Goal: Task Accomplishment & Management: Complete application form

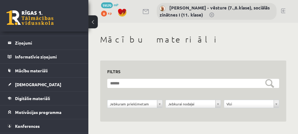
scroll to position [24, 0]
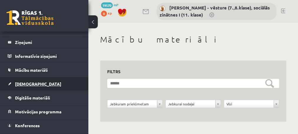
click at [21, 82] on span "[DEMOGRAPHIC_DATA]" at bounding box center [38, 83] width 46 height 5
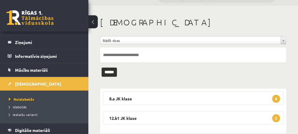
scroll to position [28, 0]
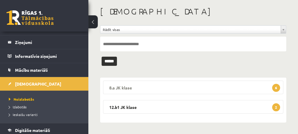
click at [277, 88] on span "6" at bounding box center [276, 88] width 8 height 8
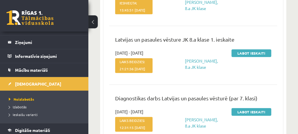
scroll to position [251, 0]
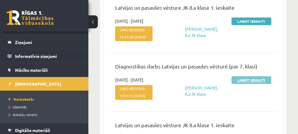
click at [238, 84] on link "Labot ieskaiti" at bounding box center [252, 80] width 40 height 8
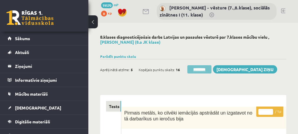
click at [200, 69] on input "********" at bounding box center [200, 69] width 24 height 8
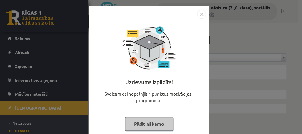
click at [139, 123] on button "Pildīt nākamo" at bounding box center [149, 124] width 48 height 14
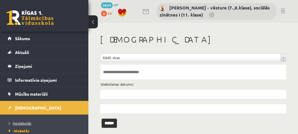
click at [22, 123] on span "Neizlabotās" at bounding box center [20, 123] width 22 height 5
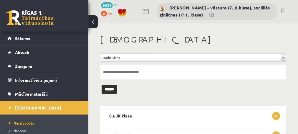
scroll to position [28, 0]
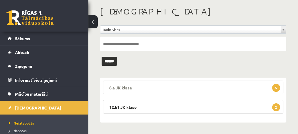
click at [276, 86] on span "5" at bounding box center [276, 88] width 8 height 8
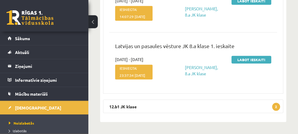
scroll to position [346, 0]
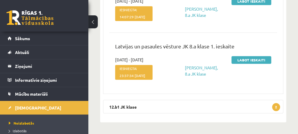
click at [232, 57] on div "Latvijas un pasaules vēsture JK 8.a klase 1. ieskaite" at bounding box center [193, 49] width 165 height 14
click at [231, 53] on p "Latvijas un pasaules vēsture JK 8.a klase 1. ieskaite" at bounding box center [193, 47] width 156 height 11
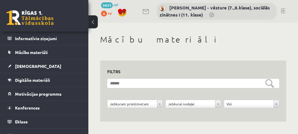
scroll to position [48, 0]
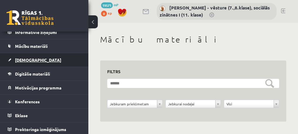
click at [23, 59] on span "[DEMOGRAPHIC_DATA]" at bounding box center [38, 59] width 46 height 5
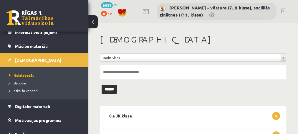
scroll to position [48, 0]
click at [26, 75] on span "Neizlabotās" at bounding box center [21, 75] width 25 height 5
click at [278, 116] on span "5" at bounding box center [276, 116] width 8 height 8
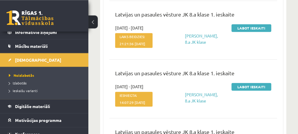
scroll to position [255, 0]
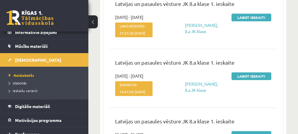
click at [167, 39] on div "Ketrija Kuguliņa, 8.a JK klase" at bounding box center [193, 26] width 55 height 25
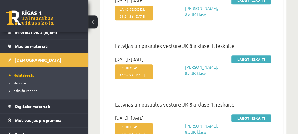
scroll to position [372, 0]
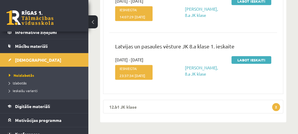
click at [278, 108] on span "2" at bounding box center [276, 107] width 8 height 8
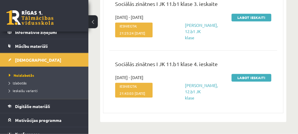
scroll to position [499, 0]
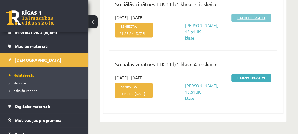
click at [241, 17] on link "Labot ieskaiti" at bounding box center [252, 18] width 40 height 8
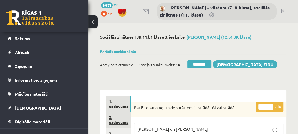
click at [116, 121] on link "2. uzdevums" at bounding box center [118, 120] width 25 height 16
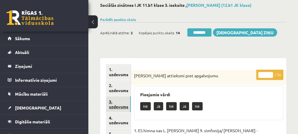
click at [119, 105] on link "3. uzdevums" at bounding box center [118, 104] width 25 height 16
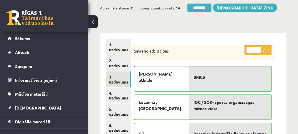
scroll to position [64, 0]
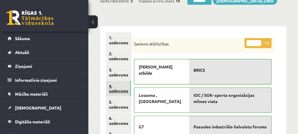
click at [119, 91] on link "4. uzdevums" at bounding box center [118, 88] width 25 height 16
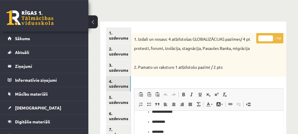
scroll to position [38, 0]
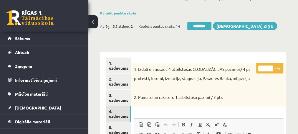
type input "*"
click at [270, 67] on input "*" at bounding box center [266, 68] width 15 height 6
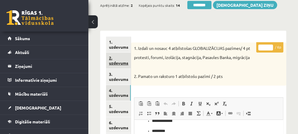
scroll to position [70, 0]
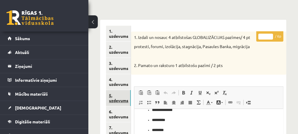
click at [117, 101] on link "5. uzdevums" at bounding box center [118, 98] width 25 height 16
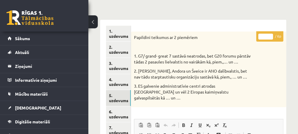
click at [271, 34] on input "*" at bounding box center [266, 37] width 15 height 6
type input "*"
click at [271, 34] on input "*" at bounding box center [266, 37] width 15 height 6
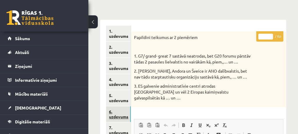
click at [115, 115] on link "6. uzdevums" at bounding box center [118, 114] width 25 height 16
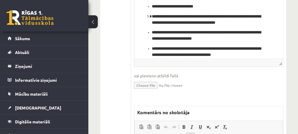
scroll to position [261, 0]
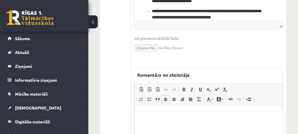
click at [163, 114] on p "Editor, wiswyg-editor-47024978226920-1757580726-919" at bounding box center [208, 114] width 137 height 6
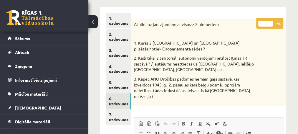
scroll to position [70, 0]
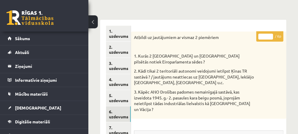
click at [271, 34] on input "*" at bounding box center [266, 37] width 15 height 6
click at [270, 35] on input "*" at bounding box center [266, 37] width 15 height 6
type input "*"
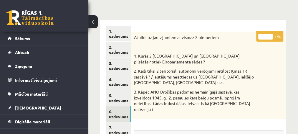
click at [270, 35] on input "*" at bounding box center [266, 37] width 15 height 6
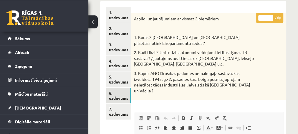
scroll to position [102, 0]
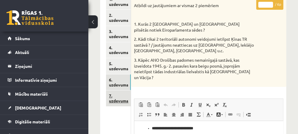
click at [113, 100] on link "7. uzdevums" at bounding box center [118, 98] width 25 height 16
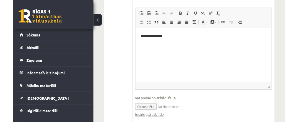
scroll to position [293, 0]
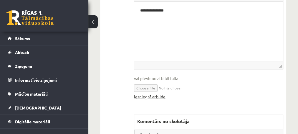
click at [144, 93] on link "Iesniegtā atbilde" at bounding box center [150, 96] width 32 height 6
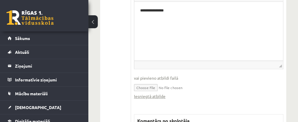
click at [144, 81] on input "file" at bounding box center [208, 87] width 149 height 12
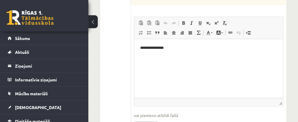
scroll to position [269, 0]
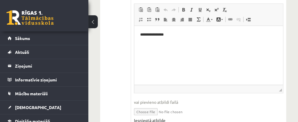
click at [147, 118] on link "Iesniegtā atbilde" at bounding box center [150, 121] width 32 height 6
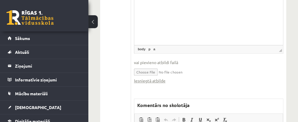
scroll to position [318, 0]
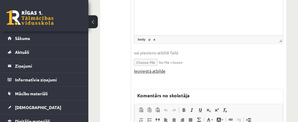
click at [147, 68] on link "Iesniegtā atbilde" at bounding box center [150, 71] width 32 height 6
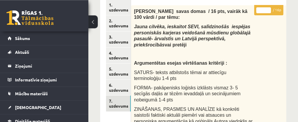
scroll to position [96, 0]
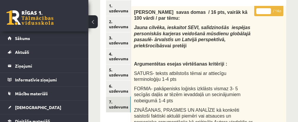
type input "**"
click at [269, 10] on input "**" at bounding box center [264, 11] width 15 height 6
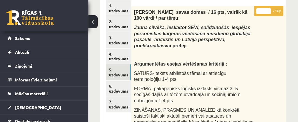
click at [114, 75] on link "5. uzdevums" at bounding box center [118, 73] width 25 height 16
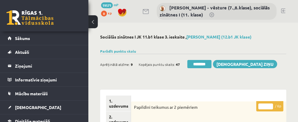
scroll to position [0, 0]
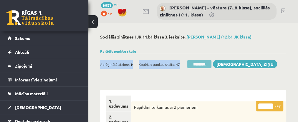
drag, startPoint x: 201, startPoint y: 72, endPoint x: 201, endPoint y: 65, distance: 6.8
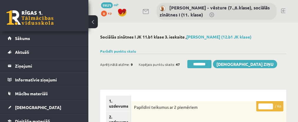
click at [198, 66] on input "********" at bounding box center [200, 64] width 24 height 8
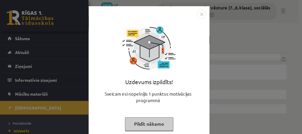
click at [137, 123] on button "Pildīt nākamo" at bounding box center [149, 124] width 48 height 14
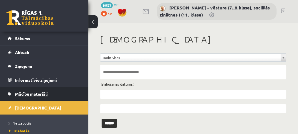
scroll to position [24, 0]
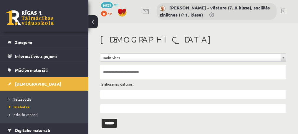
click at [23, 98] on span "Neizlabotās" at bounding box center [20, 99] width 22 height 5
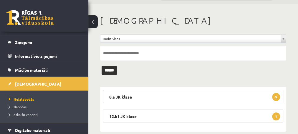
scroll to position [28, 0]
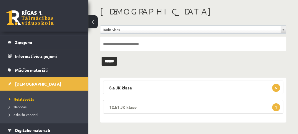
click at [278, 106] on span "1" at bounding box center [276, 107] width 8 height 8
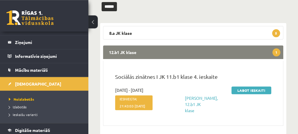
scroll to position [92, 0]
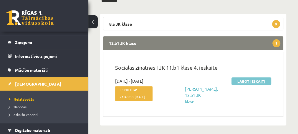
click at [247, 81] on link "Labot ieskaiti" at bounding box center [252, 81] width 40 height 8
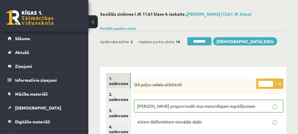
scroll to position [32, 0]
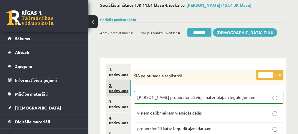
click at [117, 90] on link "2. uzdevums" at bounding box center [118, 88] width 25 height 16
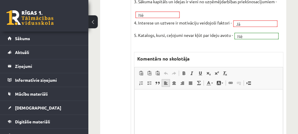
scroll to position [223, 0]
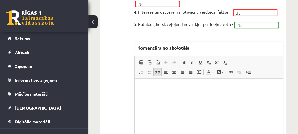
click at [158, 68] on link "Block Quote" at bounding box center [158, 72] width 8 height 8
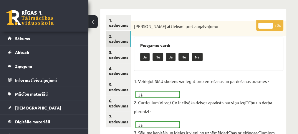
scroll to position [64, 0]
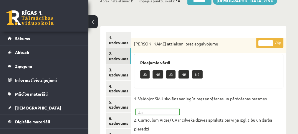
type input "*"
click at [271, 41] on input "*" at bounding box center [266, 43] width 15 height 6
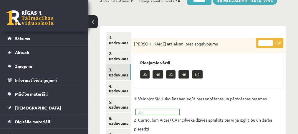
click at [119, 76] on link "3. uzdevums" at bounding box center [118, 72] width 25 height 16
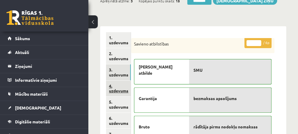
scroll to position [0, 0]
click at [118, 92] on link "4. uzdevums" at bounding box center [118, 88] width 25 height 16
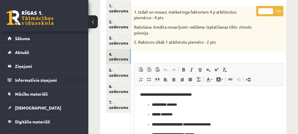
click at [171, 84] on span "Insert/Remove Numbered List Insert/Remove Bulleted List Block Quote Align Left …" at bounding box center [171, 80] width 68 height 10
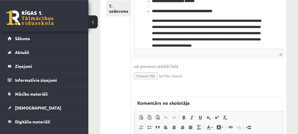
scroll to position [223, 0]
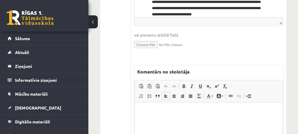
click at [167, 110] on p "Editor, wiswyg-editor-47025011657360-1757581089-45" at bounding box center [208, 111] width 137 height 6
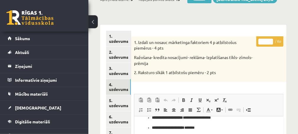
scroll to position [64, 0]
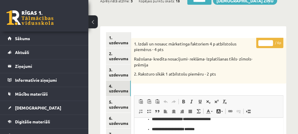
click at [270, 42] on input "*" at bounding box center [266, 43] width 15 height 6
type input "*"
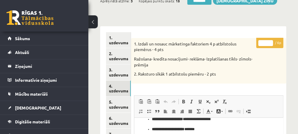
click at [270, 42] on input "*" at bounding box center [266, 43] width 15 height 6
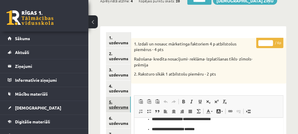
click at [117, 107] on link "5. uzdevums" at bounding box center [118, 104] width 25 height 16
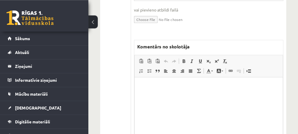
scroll to position [287, 0]
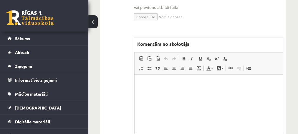
click at [162, 80] on html at bounding box center [208, 103] width 148 height 59
click at [172, 84] on p "**********" at bounding box center [208, 83] width 137 height 6
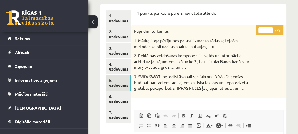
scroll to position [32, 0]
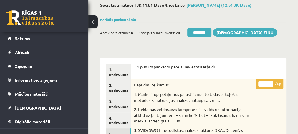
click at [270, 82] on input "*" at bounding box center [266, 84] width 15 height 6
type input "*"
click at [270, 82] on input "*" at bounding box center [266, 84] width 15 height 6
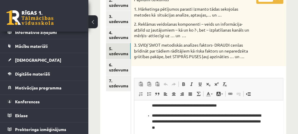
scroll to position [127, 0]
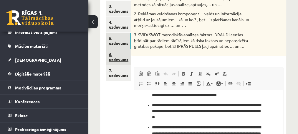
click at [118, 60] on link "6. uzdevums" at bounding box center [118, 57] width 25 height 16
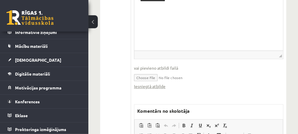
scroll to position [223, 0]
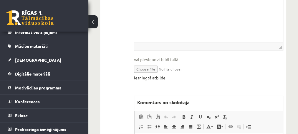
click at [150, 76] on link "Iesniegtā atbilde" at bounding box center [150, 78] width 32 height 6
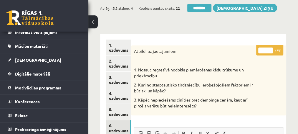
scroll to position [32, 0]
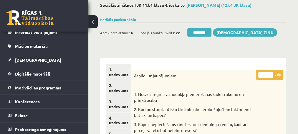
type input "*"
click at [269, 73] on input "*" at bounding box center [266, 75] width 15 height 6
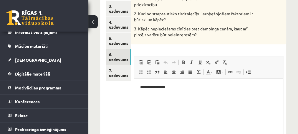
scroll to position [159, 0]
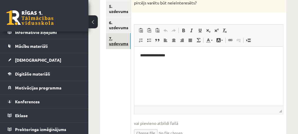
click at [114, 43] on link "7. uzdevums" at bounding box center [118, 41] width 25 height 16
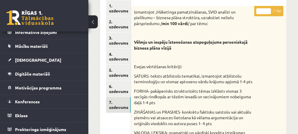
scroll to position [0, 0]
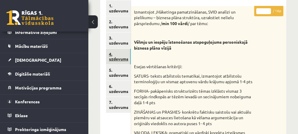
click at [115, 59] on link "4. uzdevums" at bounding box center [118, 57] width 25 height 16
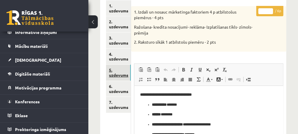
click at [116, 75] on link "5. uzdevums" at bounding box center [118, 73] width 25 height 16
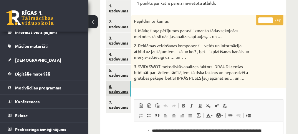
click at [118, 90] on link "6. uzdevums" at bounding box center [118, 89] width 25 height 16
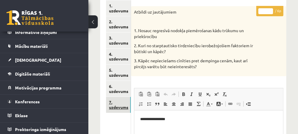
click at [117, 109] on link "7. uzdevums" at bounding box center [118, 105] width 25 height 16
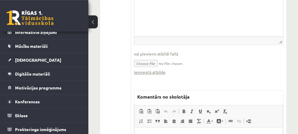
scroll to position [318, 0]
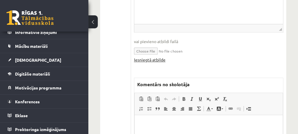
click at [149, 57] on link "Iesniegtā atbilde" at bounding box center [150, 60] width 32 height 6
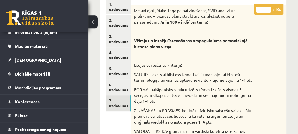
scroll to position [0, 0]
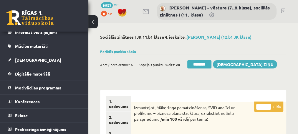
click at [270, 105] on input "**" at bounding box center [264, 107] width 15 height 6
type input "**"
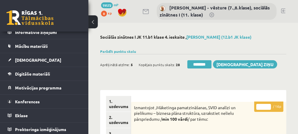
click at [270, 105] on input "**" at bounding box center [264, 107] width 15 height 6
click at [118, 107] on link "1. uzdevums" at bounding box center [118, 104] width 25 height 16
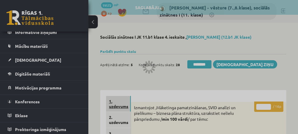
scroll to position [48, 0]
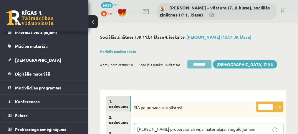
click at [196, 63] on input "********" at bounding box center [200, 64] width 24 height 8
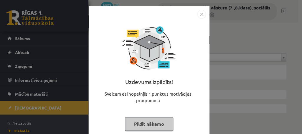
click at [146, 122] on button "Pildīt nākamo" at bounding box center [149, 124] width 48 height 14
